Goal: Task Accomplishment & Management: Complete application form

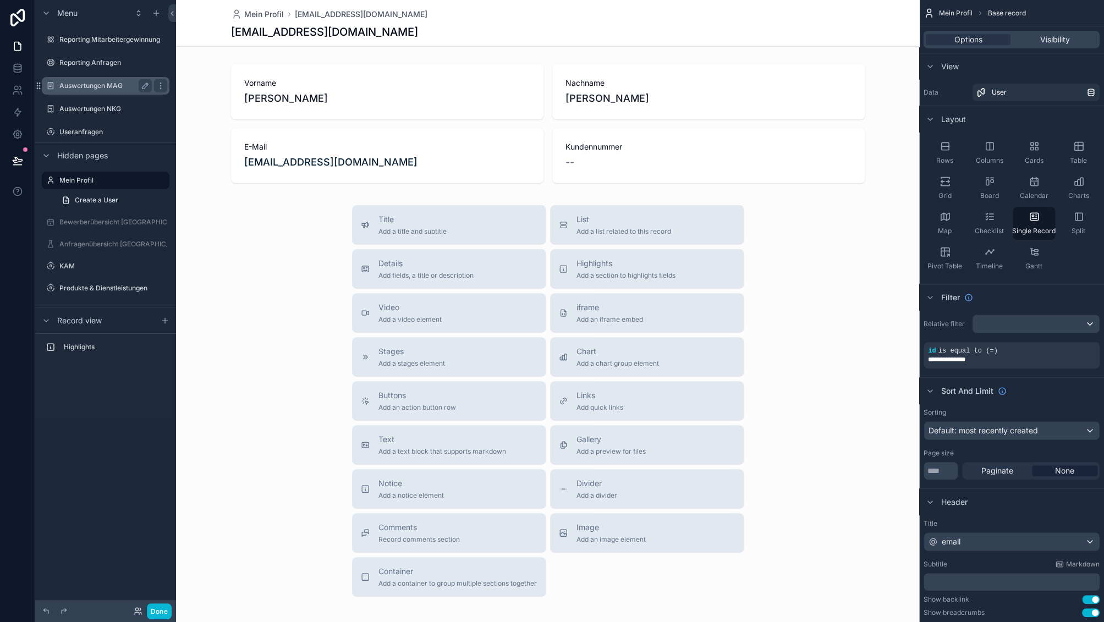
click at [102, 83] on label "Auswertungen MAG" at bounding box center [103, 85] width 88 height 9
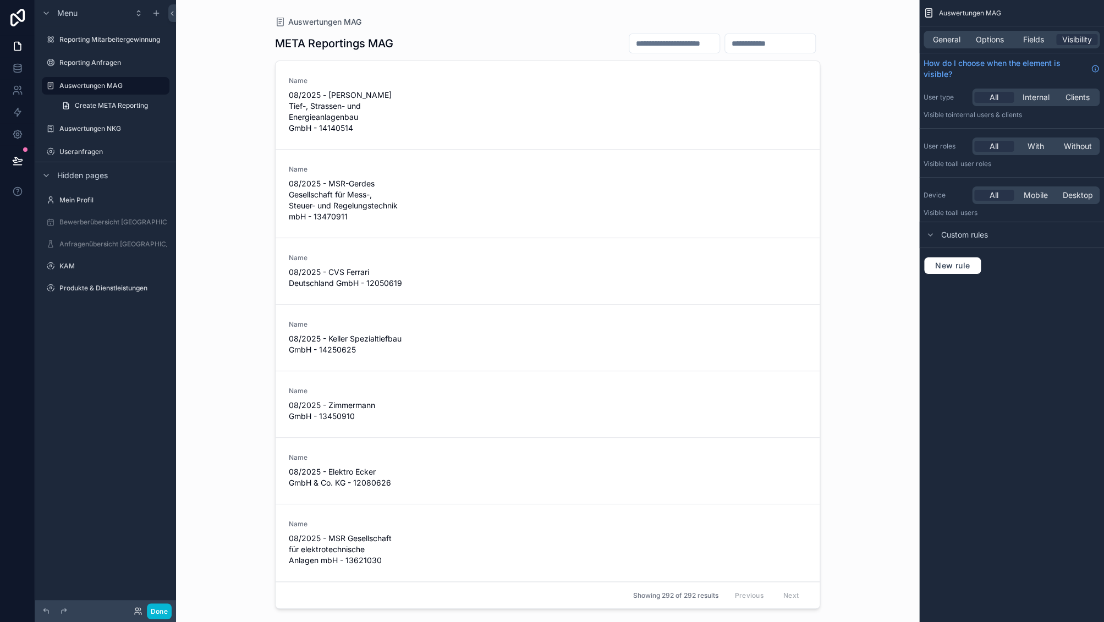
click at [337, 95] on div "scrollable content" at bounding box center [547, 304] width 563 height 609
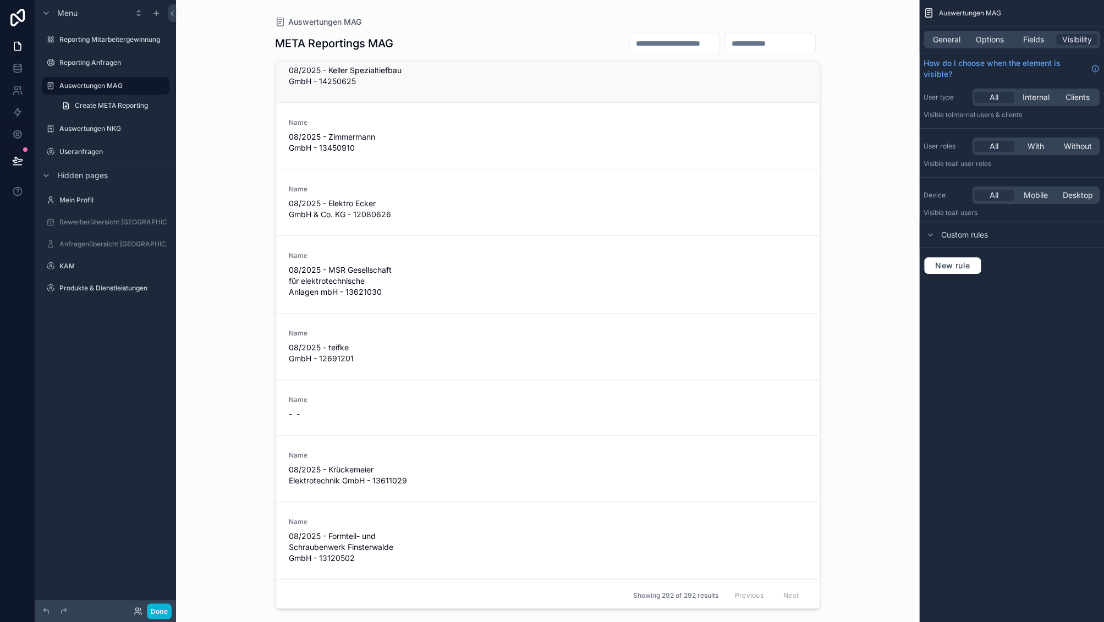
scroll to position [270, 0]
click at [725, 47] on input "scrollable content" at bounding box center [770, 43] width 90 height 15
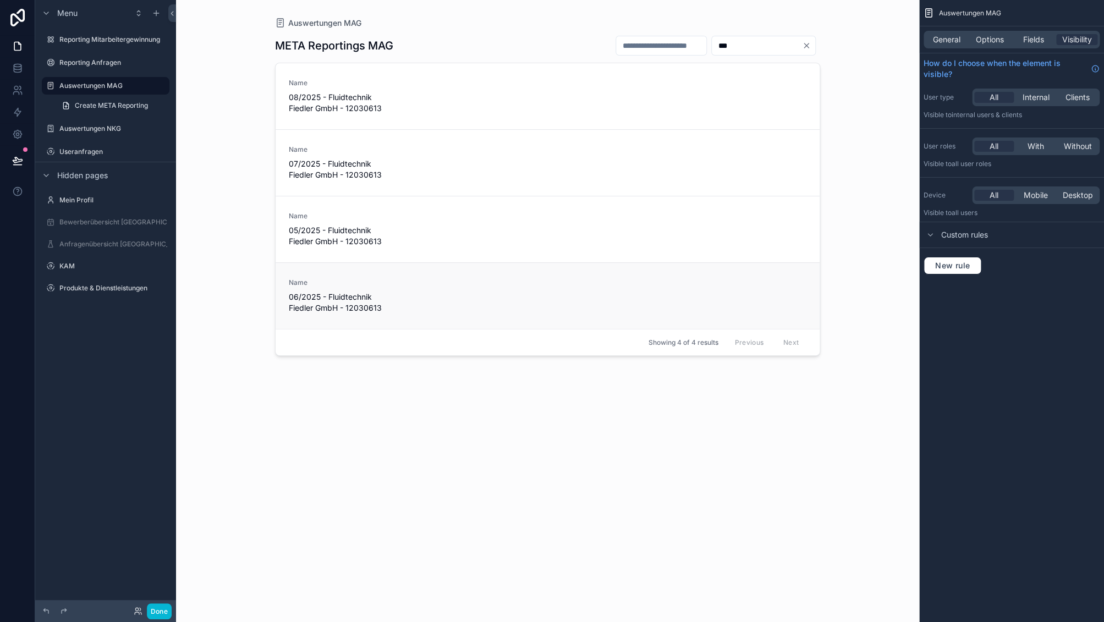
type input "***"
click at [409, 289] on div "Name 06/2025 - Fluidtechnik Fiedler GmbH - 12030613" at bounding box center [548, 295] width 518 height 35
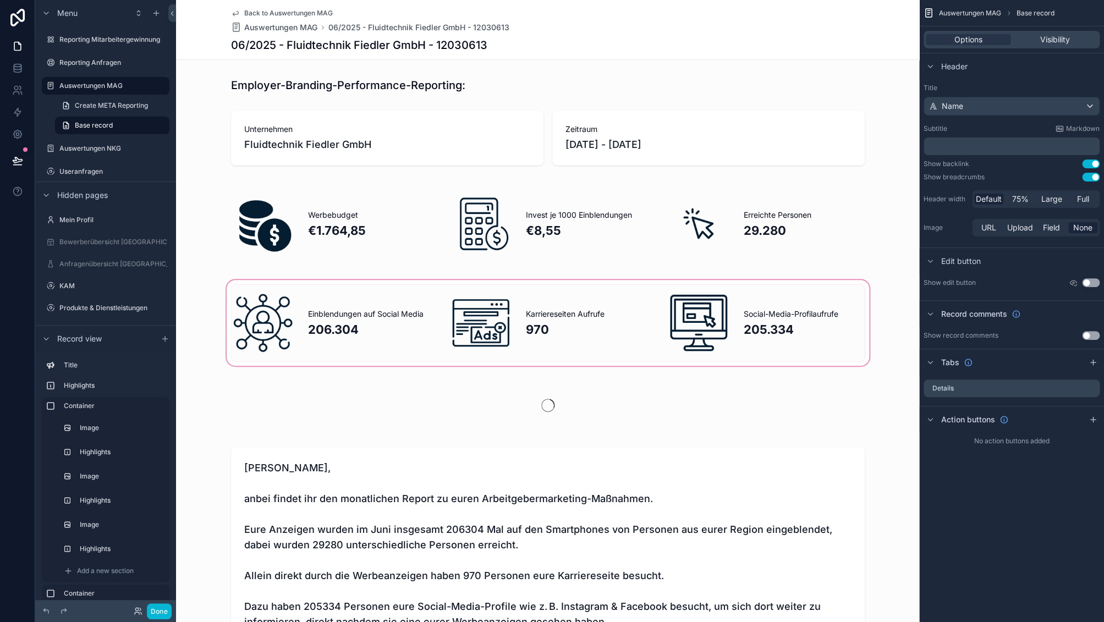
click at [765, 326] on div "scrollable content" at bounding box center [547, 323] width 743 height 90
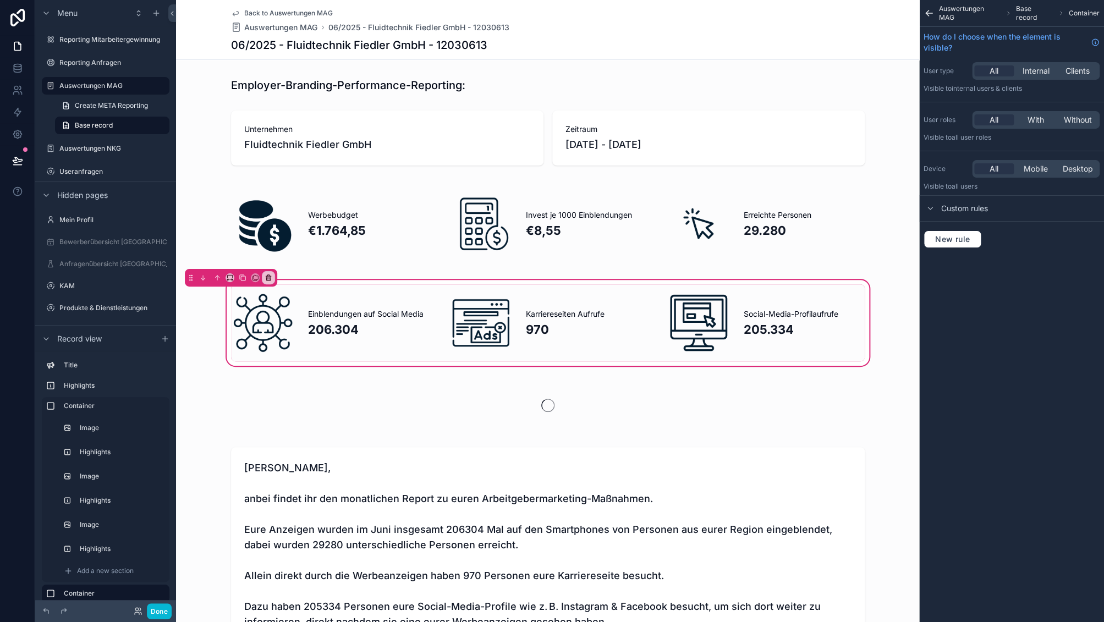
click at [739, 303] on div "Einblendungen auf Social Media 206.304 Karriereseiten Aufrufe 970 Social-Media-…" at bounding box center [547, 322] width 647 height 77
click at [716, 310] on div "scrollable content" at bounding box center [698, 322] width 77 height 77
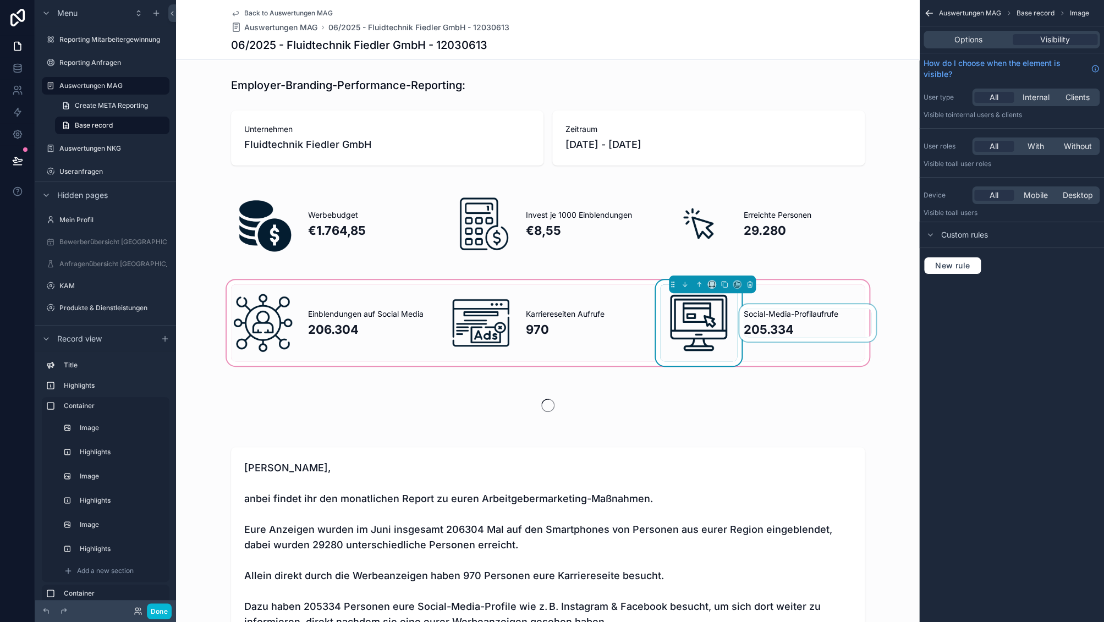
click at [759, 318] on div "scrollable content" at bounding box center [808, 323] width 128 height 29
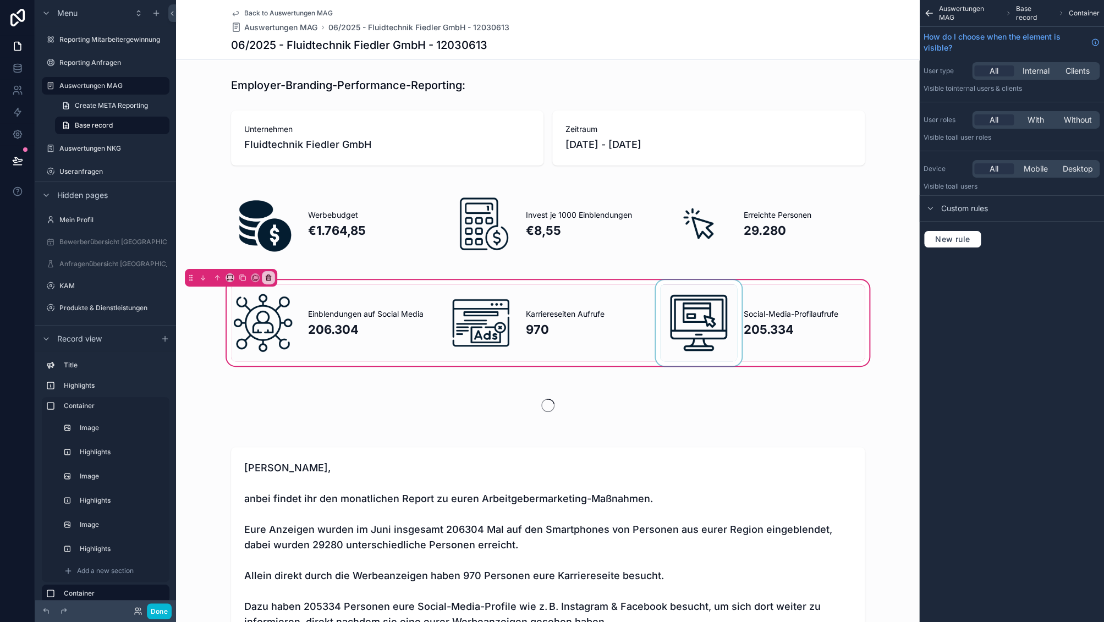
click at [1033, 19] on span "Base record" at bounding box center [1034, 13] width 37 height 18
click at [762, 324] on div "scrollable content" at bounding box center [808, 323] width 128 height 29
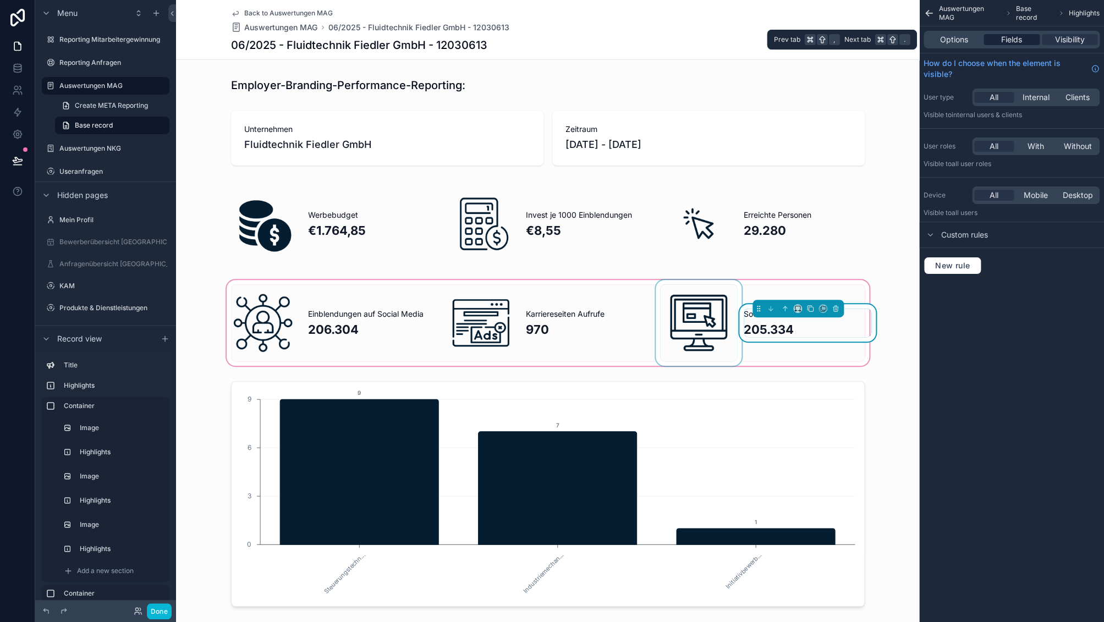
click at [1020, 42] on span "Fields" at bounding box center [1011, 39] width 21 height 11
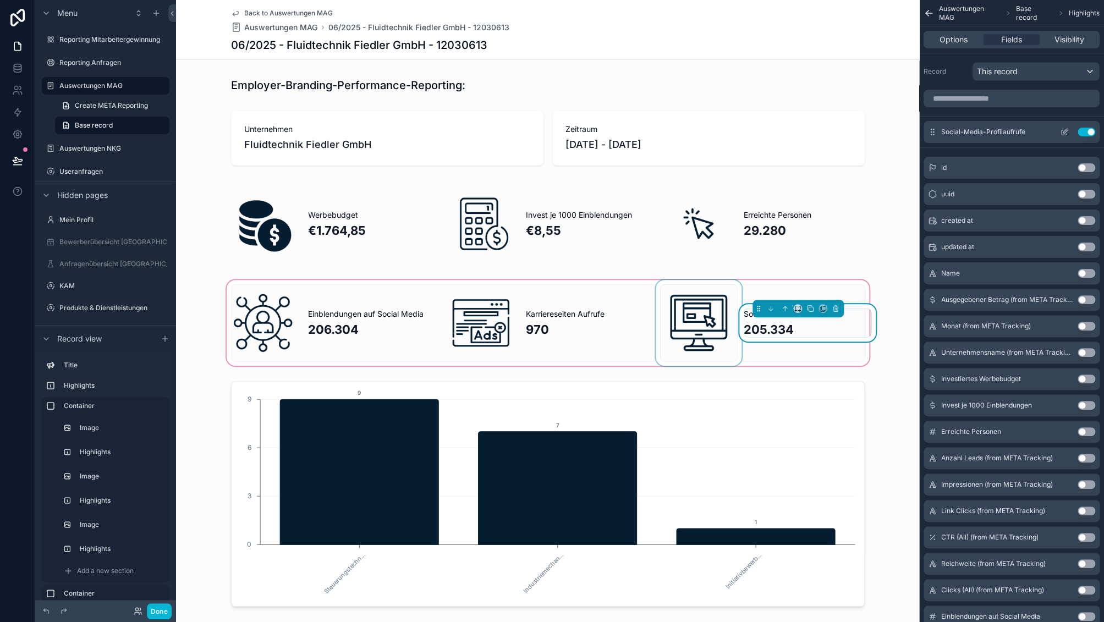
click at [1062, 130] on icon "scrollable content" at bounding box center [1064, 132] width 9 height 9
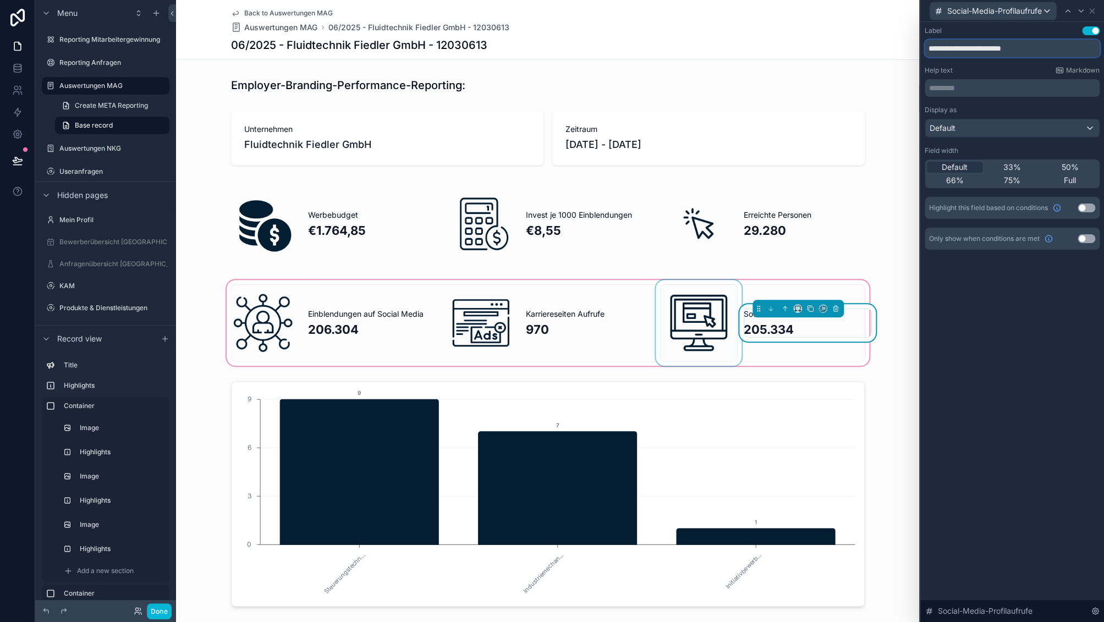
click at [1003, 54] on input "**********" at bounding box center [1012, 49] width 175 height 18
click at [1002, 346] on div "**********" at bounding box center [1012, 322] width 184 height 600
click at [131, 85] on label "Auswertungen MAG" at bounding box center [103, 85] width 88 height 9
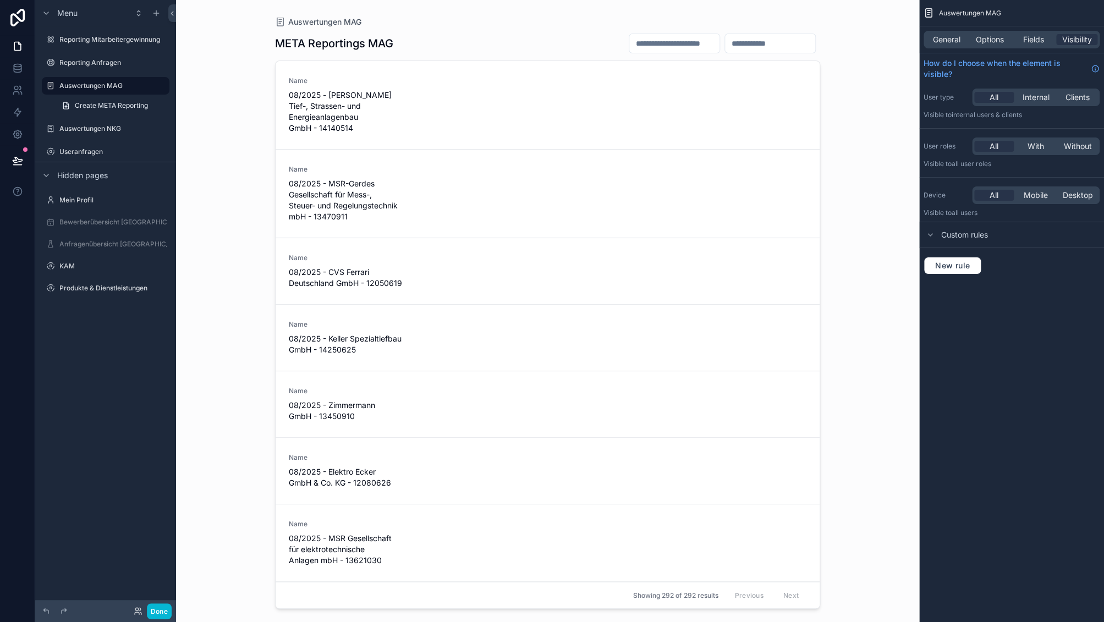
click at [730, 45] on input "scrollable content" at bounding box center [770, 43] width 90 height 15
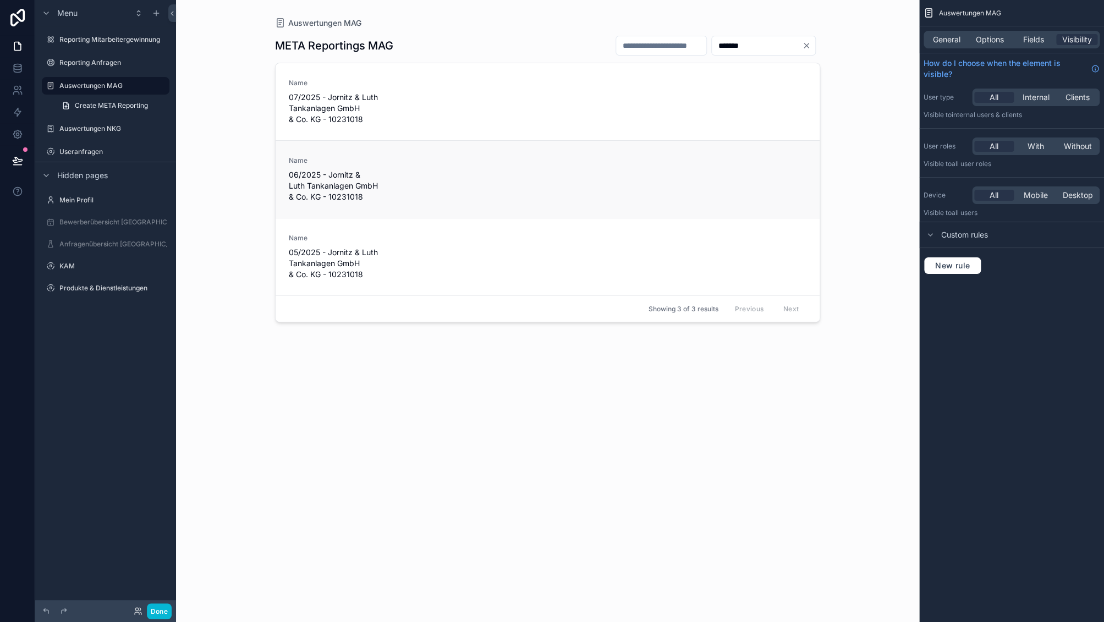
type input "*******"
click at [551, 168] on div "Name 06/2025 - Jornitz & Luth Tankanlagen GmbH & Co. KG - 10231018" at bounding box center [548, 179] width 518 height 46
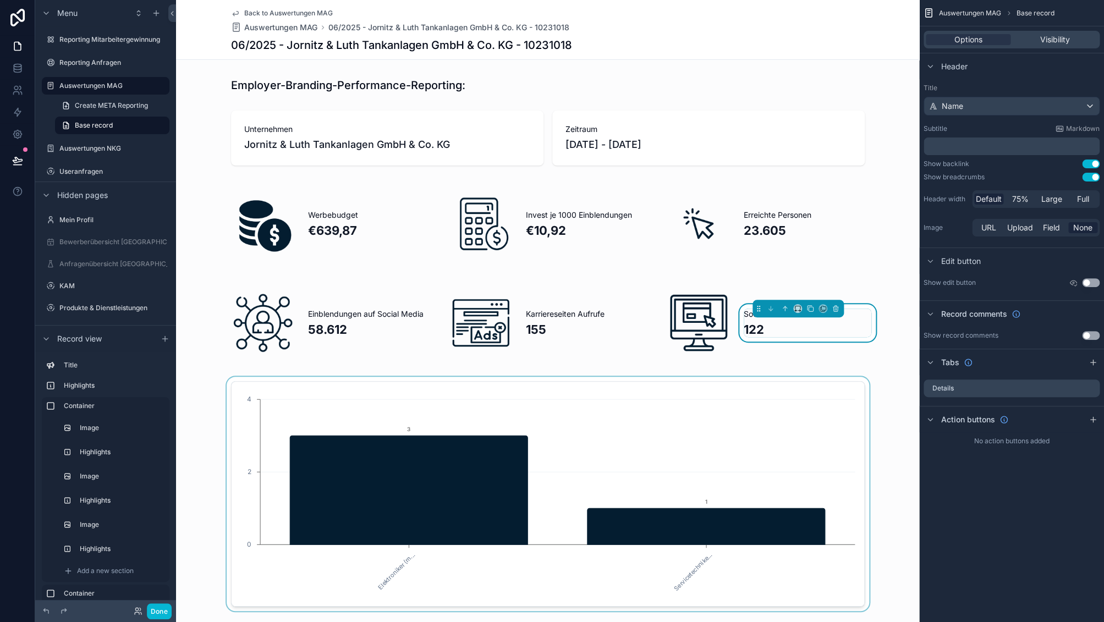
click at [891, 465] on div "scrollable content" at bounding box center [547, 494] width 743 height 234
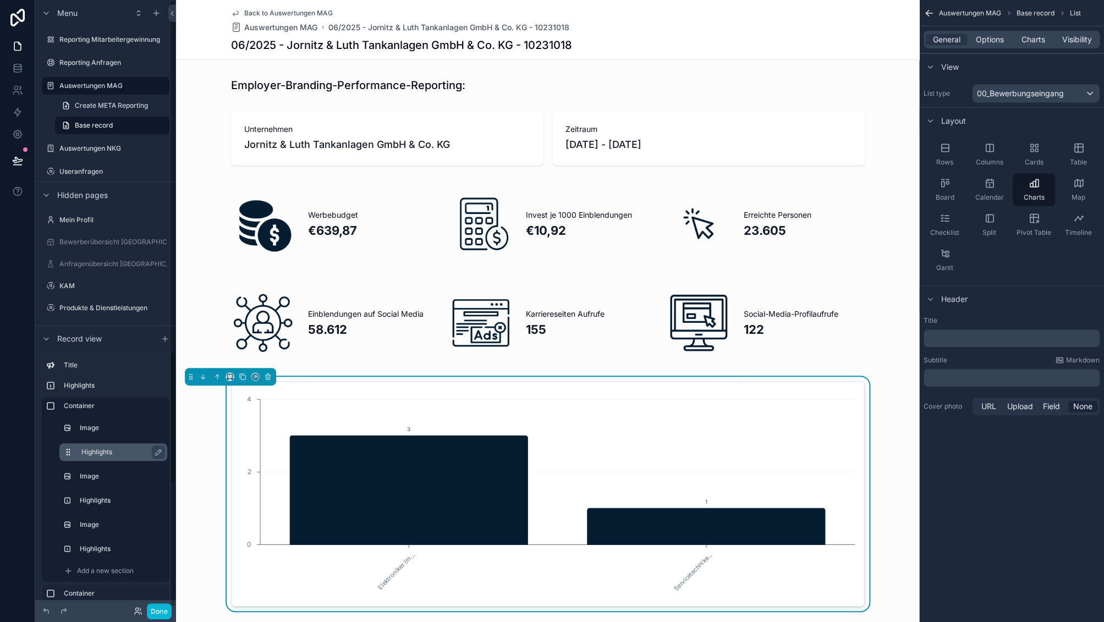
click at [138, 452] on label "Highlights" at bounding box center [119, 452] width 77 height 9
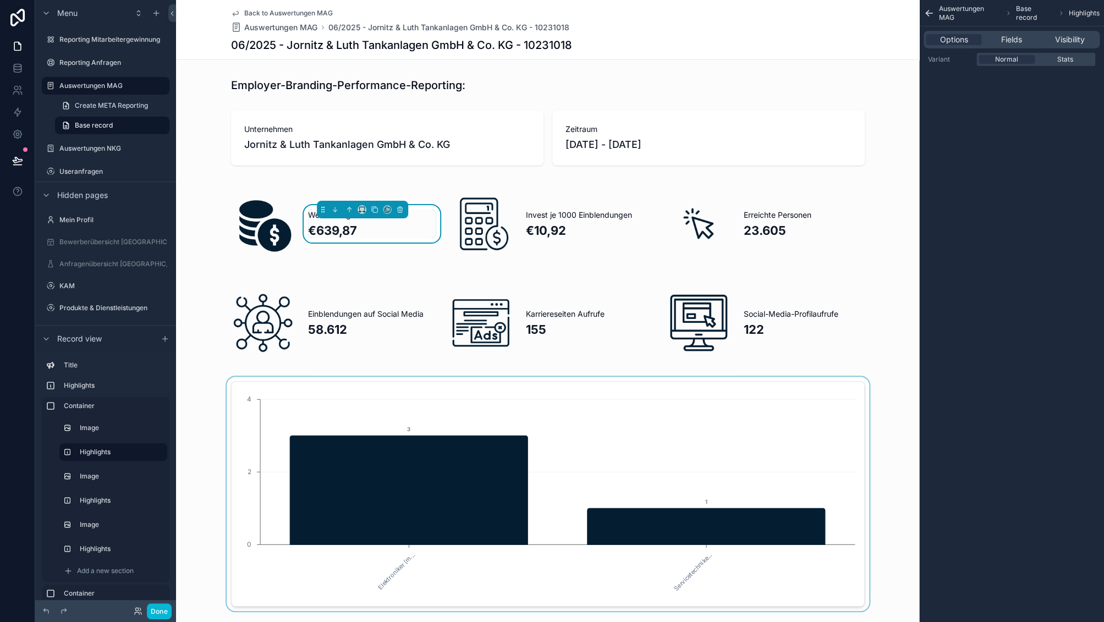
click at [1015, 458] on div "Auswertungen MAG Base record Highlights Options Fields Visibility Variant Norma…" at bounding box center [1011, 311] width 185 height 622
click at [902, 582] on div "scrollable content" at bounding box center [547, 494] width 743 height 234
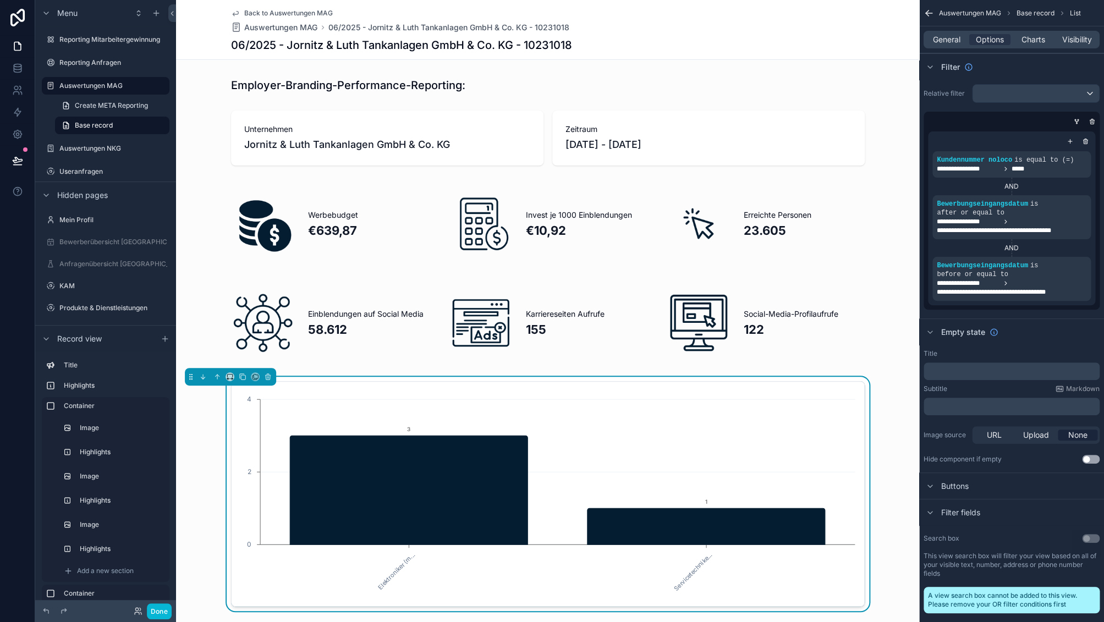
click at [781, 99] on div "Employer-Branding-Performance-Reporting: Unternehmen Jornitz & Luth Tankanlagen…" at bounding box center [547, 533] width 743 height 921
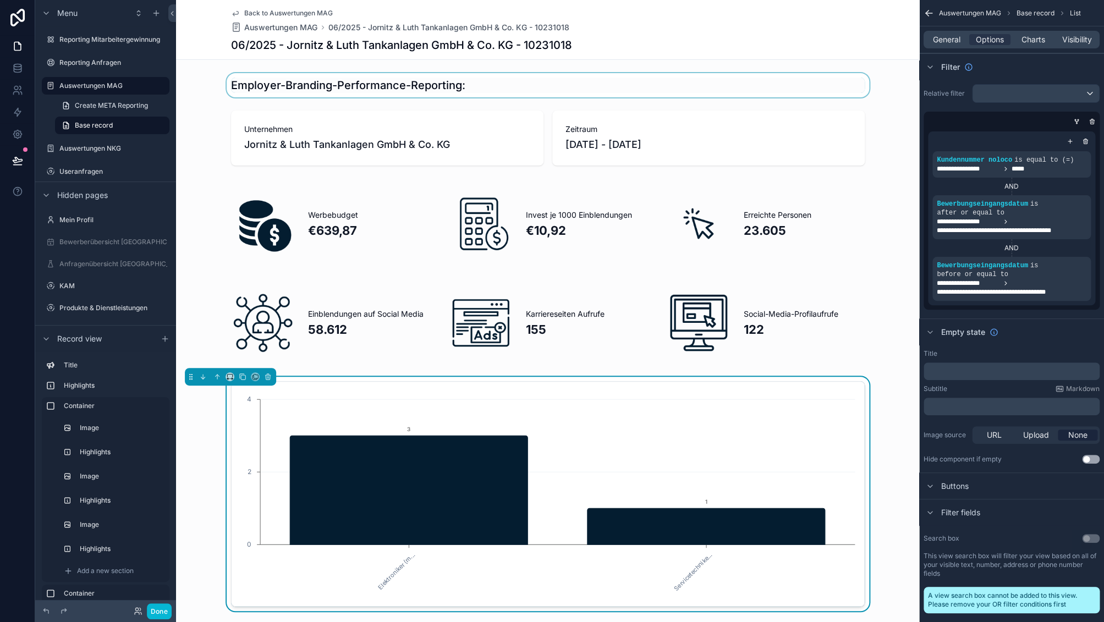
click at [782, 93] on div "scrollable content" at bounding box center [547, 85] width 743 height 24
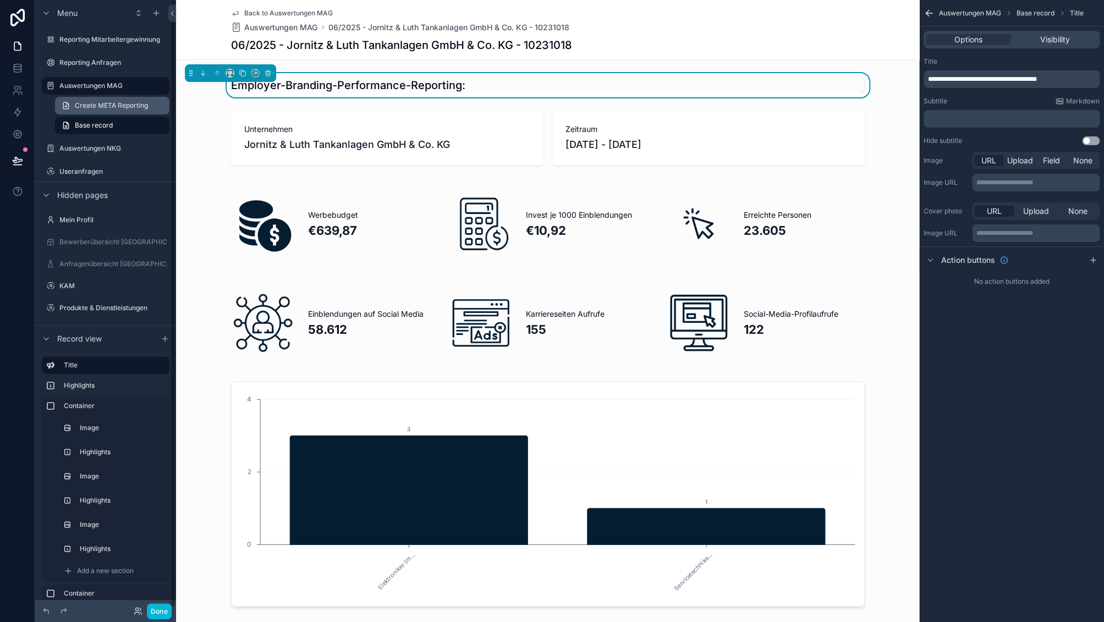
click at [128, 102] on span "Create META Reporting" at bounding box center [111, 105] width 73 height 9
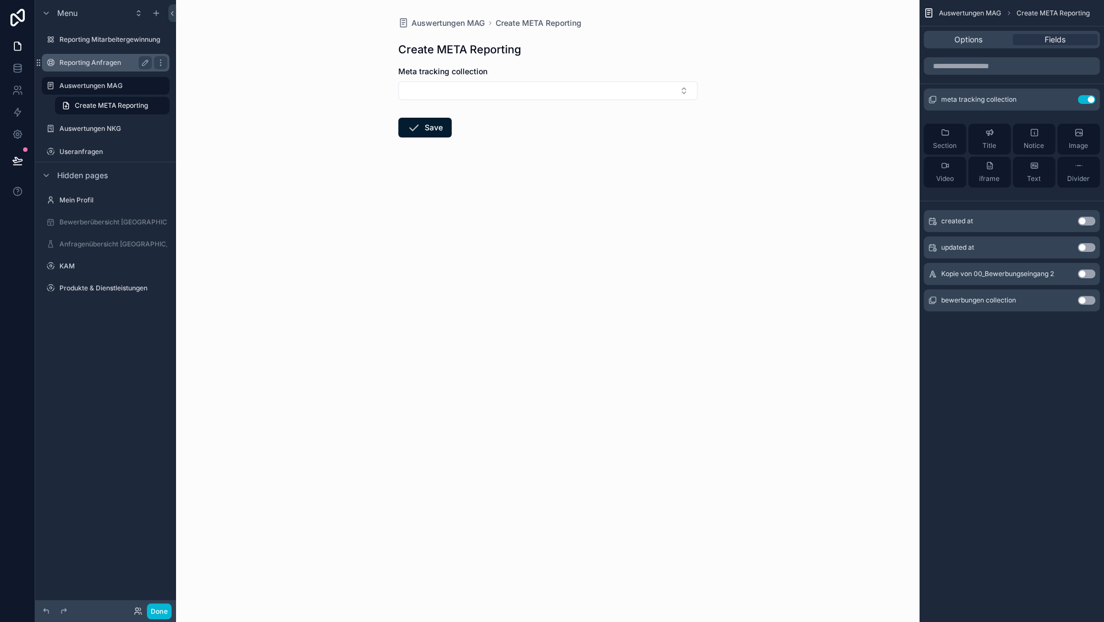
click at [111, 64] on label "Reporting Anfragen" at bounding box center [103, 62] width 88 height 9
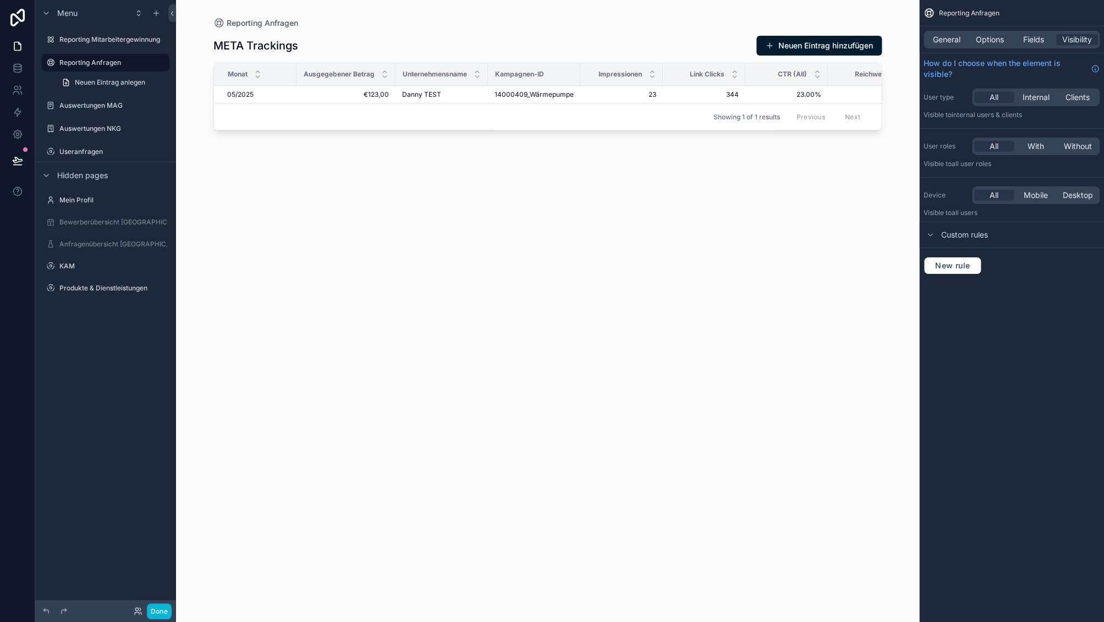
click at [775, 51] on div "scrollable content" at bounding box center [548, 304] width 704 height 609
click at [793, 45] on button "Neuen Eintrag hinzufügen" at bounding box center [818, 46] width 125 height 20
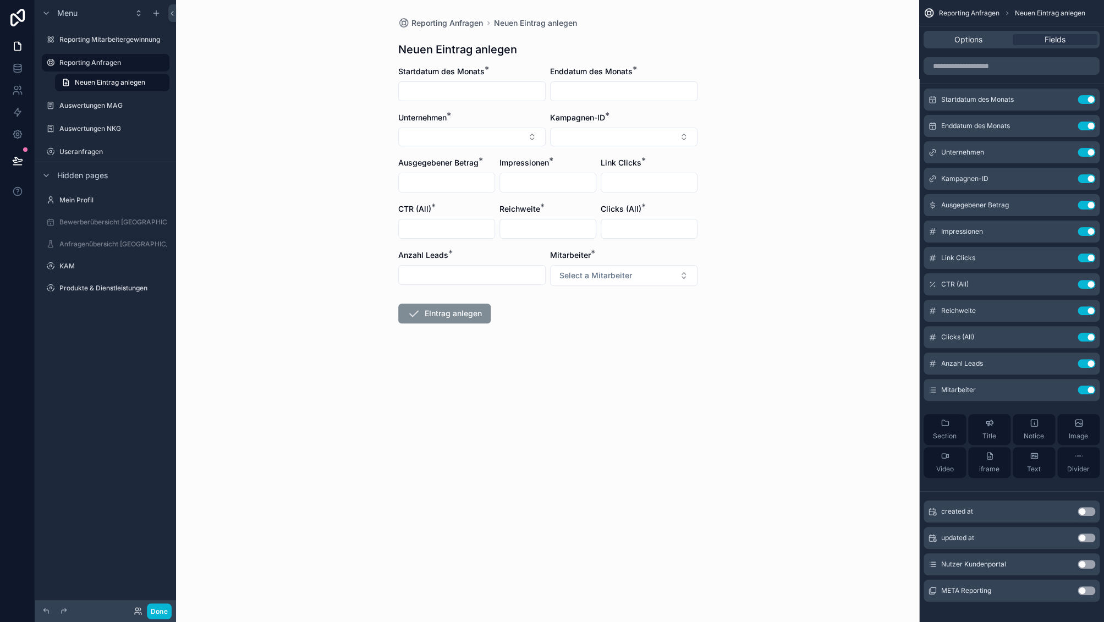
click at [480, 282] on input "scrollable content" at bounding box center [472, 274] width 146 height 15
click at [1065, 366] on icon "scrollable content" at bounding box center [1064, 363] width 9 height 9
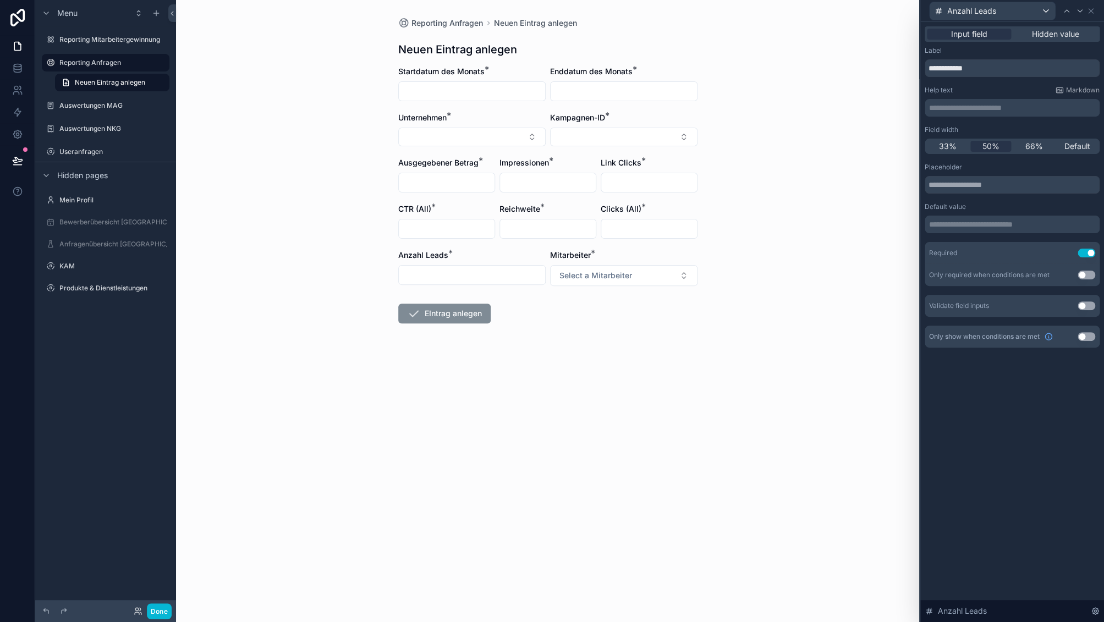
click at [1087, 251] on button "Use setting" at bounding box center [1087, 253] width 18 height 9
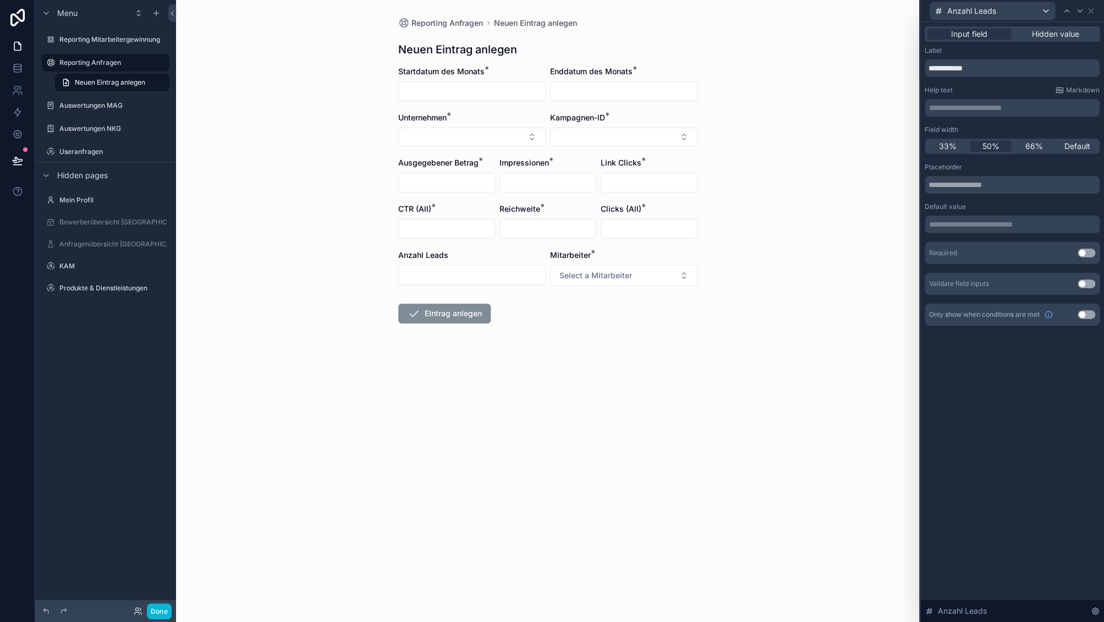
click at [675, 362] on form "Startdatum des Monats * Enddatum des Monats * Unternehmen * Kampagnen-ID * Ausg…" at bounding box center [547, 230] width 299 height 328
click at [107, 39] on label "Reporting Mitarbeitergewinnung" at bounding box center [109, 39] width 101 height 9
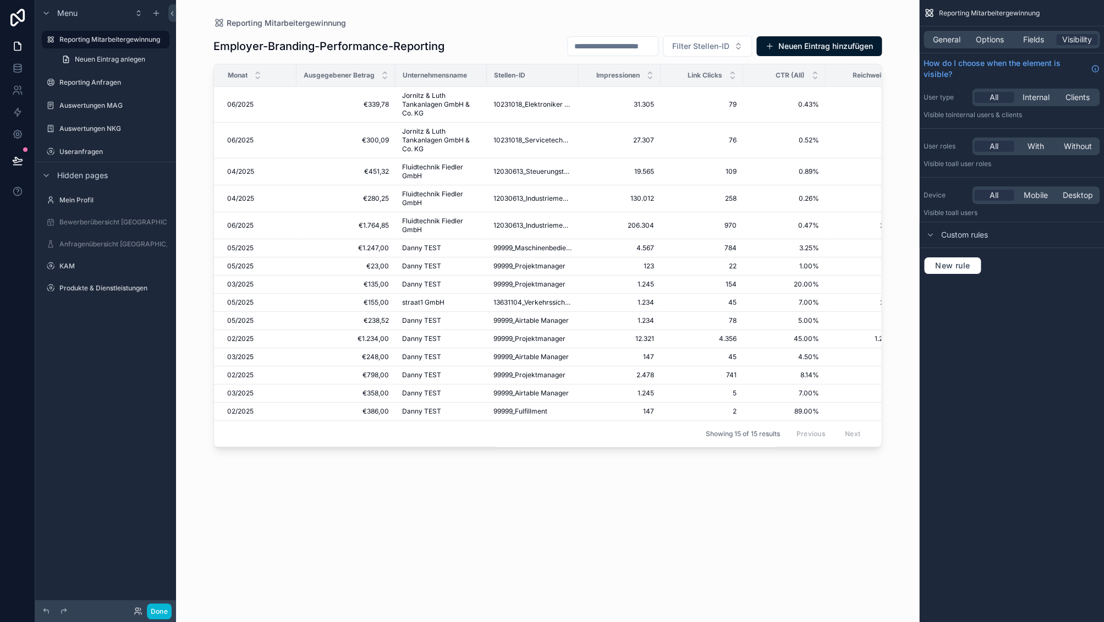
click at [783, 48] on div "scrollable content" at bounding box center [548, 304] width 704 height 609
click at [794, 47] on button "Neuen Eintrag hinzufügen" at bounding box center [818, 46] width 125 height 20
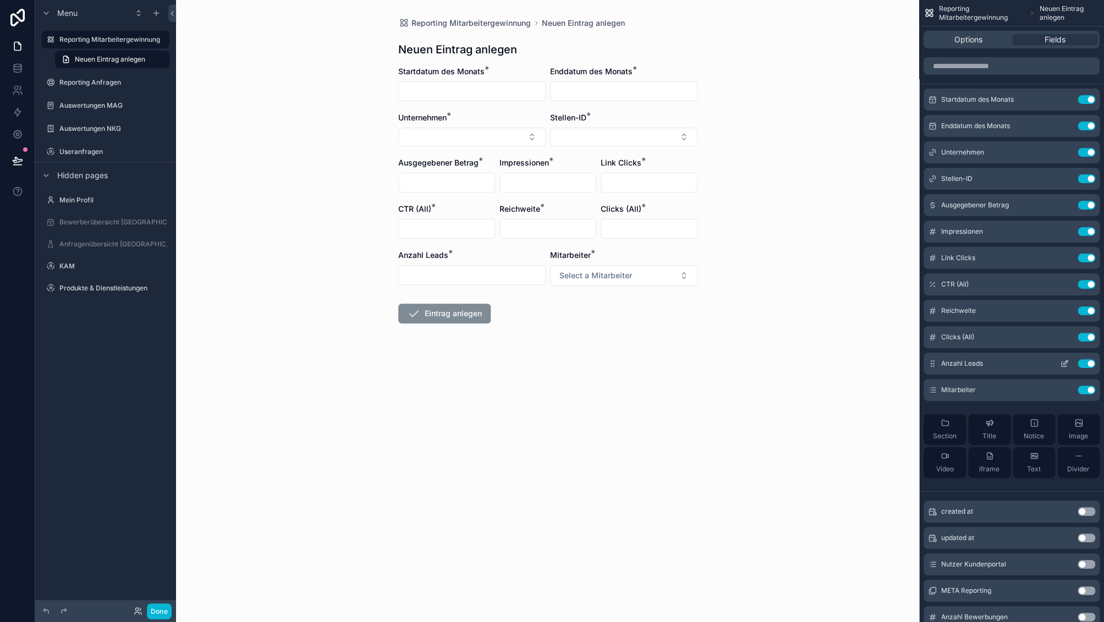
click at [1066, 363] on icon "scrollable content" at bounding box center [1065, 362] width 4 height 4
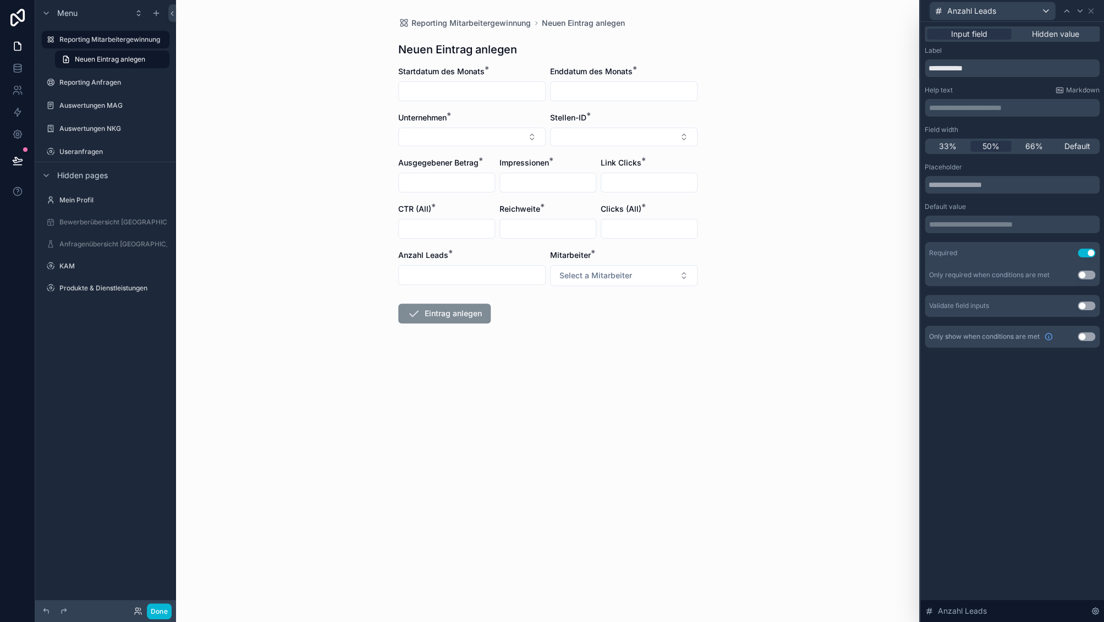
click at [1089, 254] on button "Use setting" at bounding box center [1087, 253] width 18 height 9
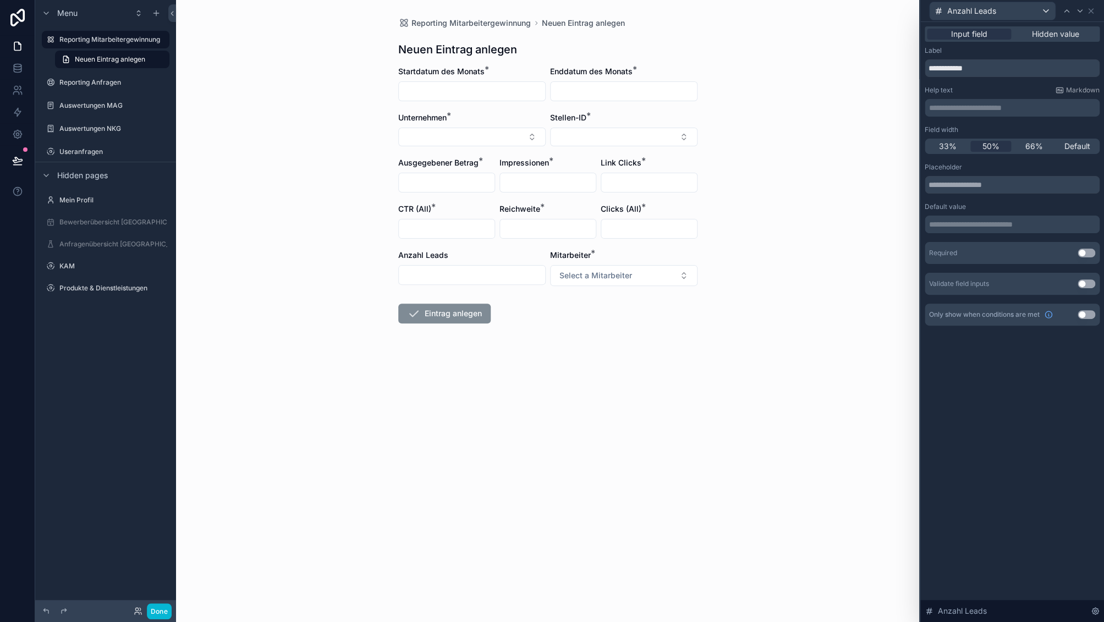
click at [484, 453] on div "Reporting Mitarbeitergewinnung Neuen Eintrag anlegen Neuen Eintrag anlegen Star…" at bounding box center [547, 311] width 743 height 622
click at [24, 159] on button at bounding box center [18, 160] width 24 height 31
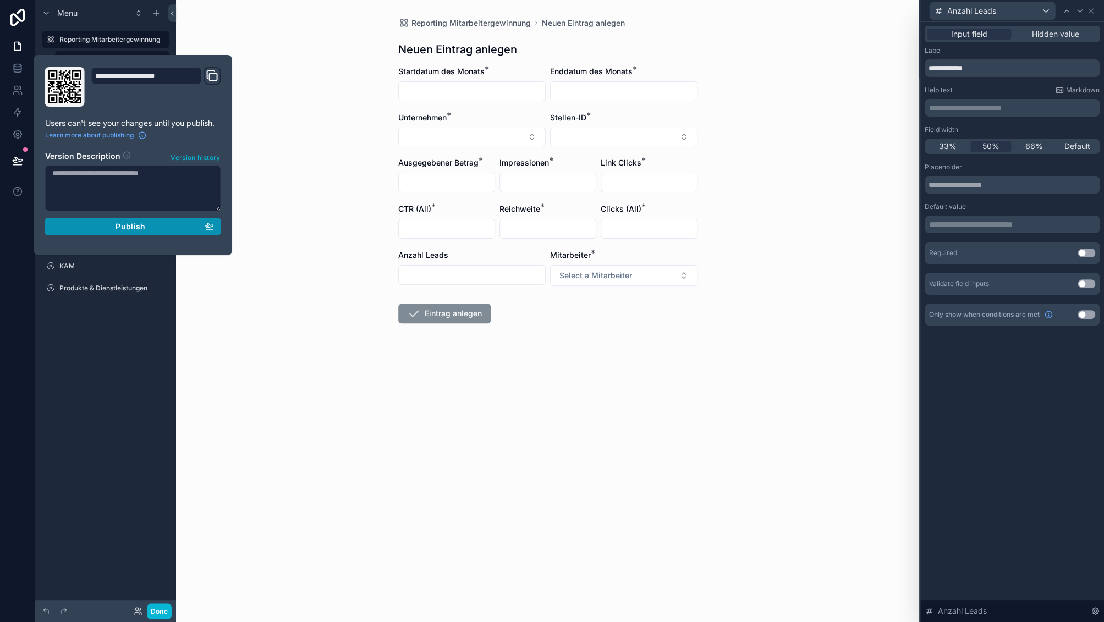
click at [166, 227] on div "Publish" at bounding box center [133, 227] width 162 height 10
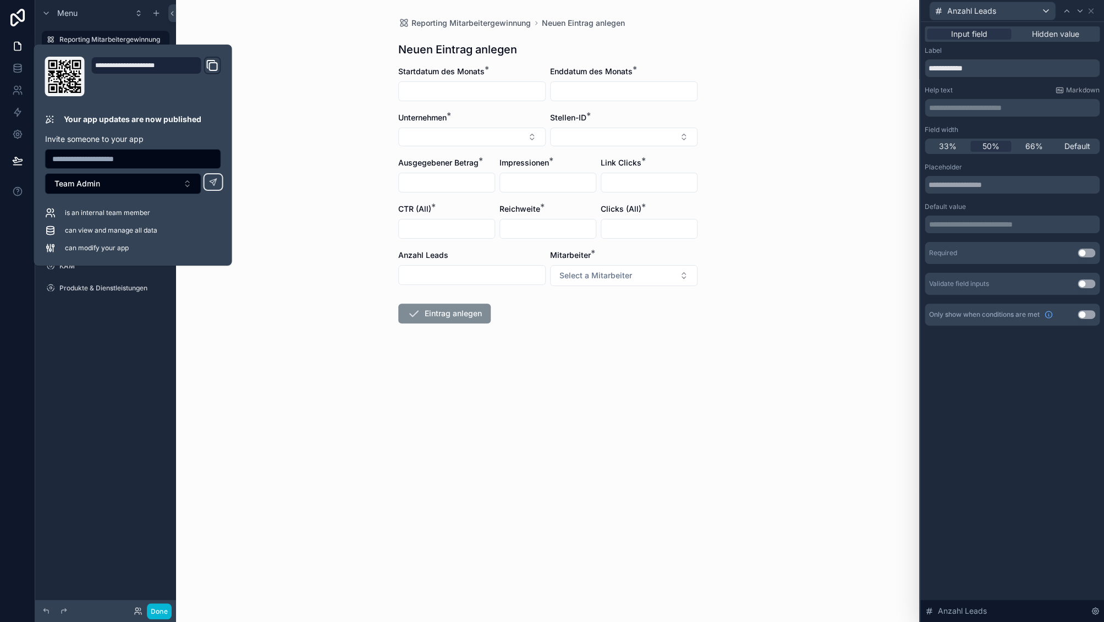
click at [279, 399] on div "Reporting Mitarbeitergewinnung Neuen Eintrag anlegen Neuen Eintrag anlegen Star…" at bounding box center [547, 311] width 743 height 622
